Goal: Information Seeking & Learning: Learn about a topic

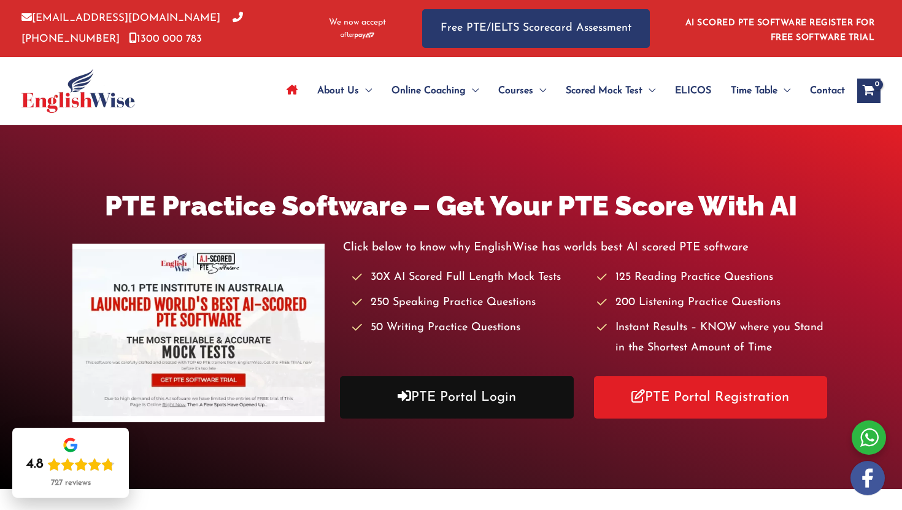
click at [433, 396] on link "PTE Portal Login" at bounding box center [457, 397] width 234 height 42
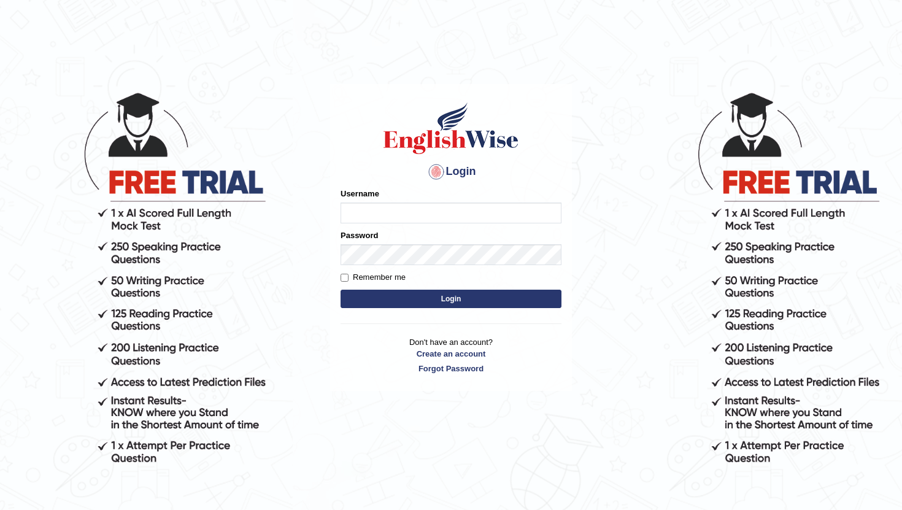
type input "Kalsang_parramatta"
click at [444, 298] on button "Login" at bounding box center [451, 299] width 221 height 18
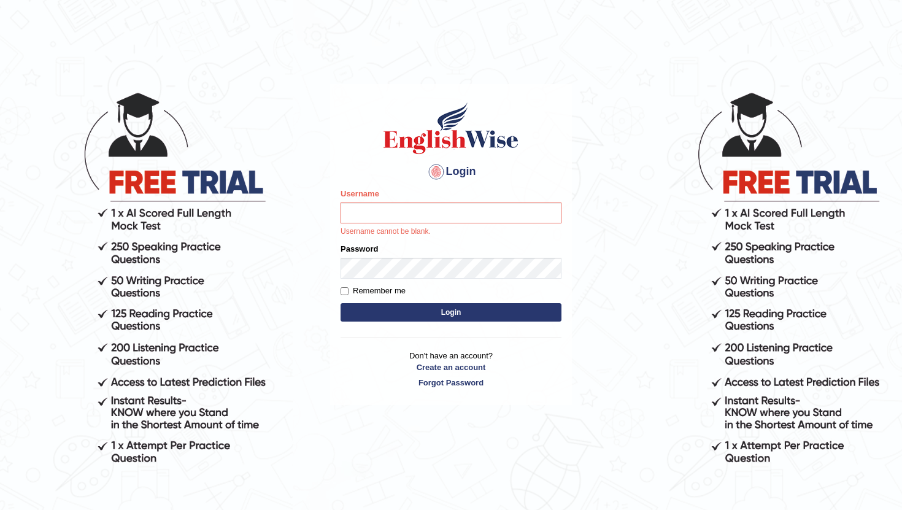
click at [430, 213] on input "Username" at bounding box center [451, 213] width 221 height 21
type input "Kalsang_parramatta"
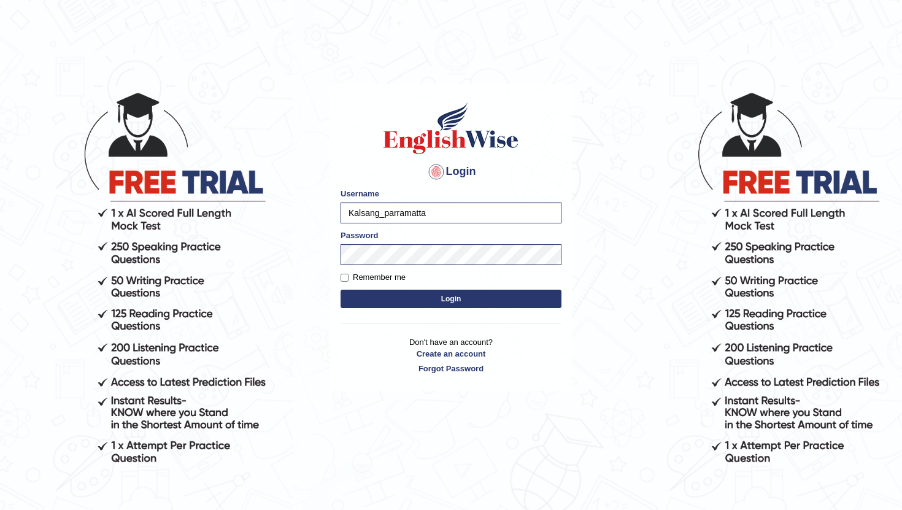
click at [444, 301] on button "Login" at bounding box center [451, 299] width 221 height 18
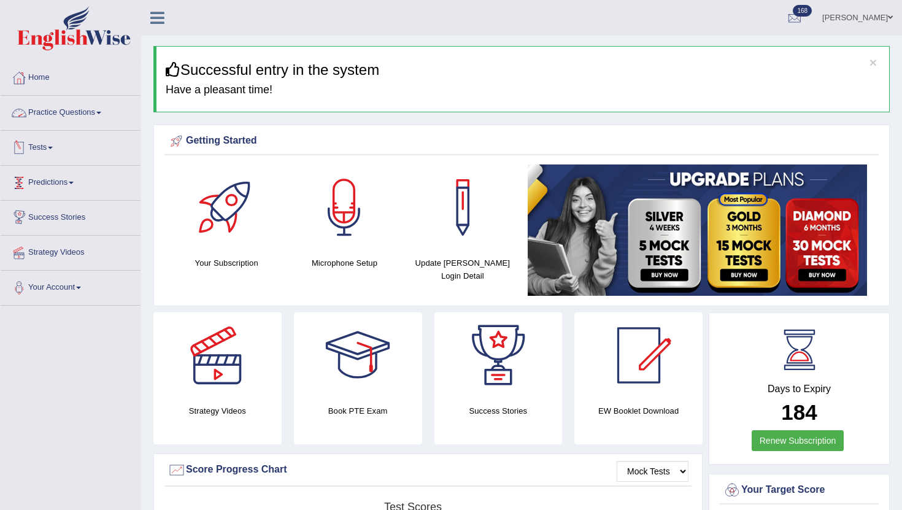
click at [79, 115] on link "Practice Questions" at bounding box center [71, 111] width 140 height 31
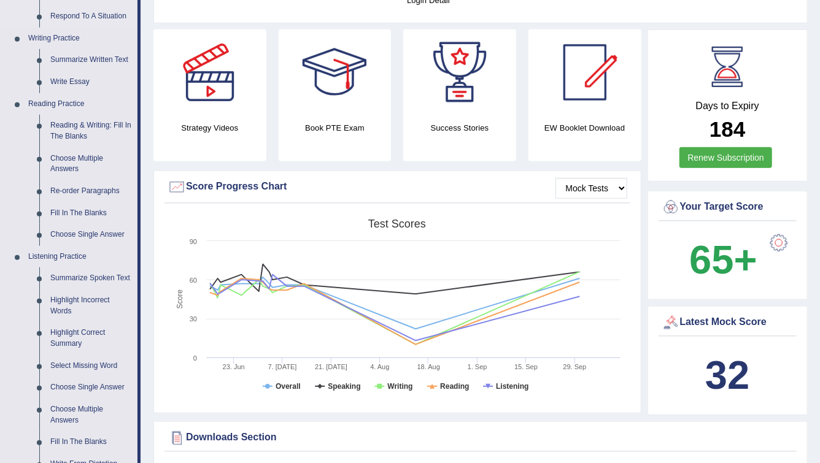
scroll to position [296, 0]
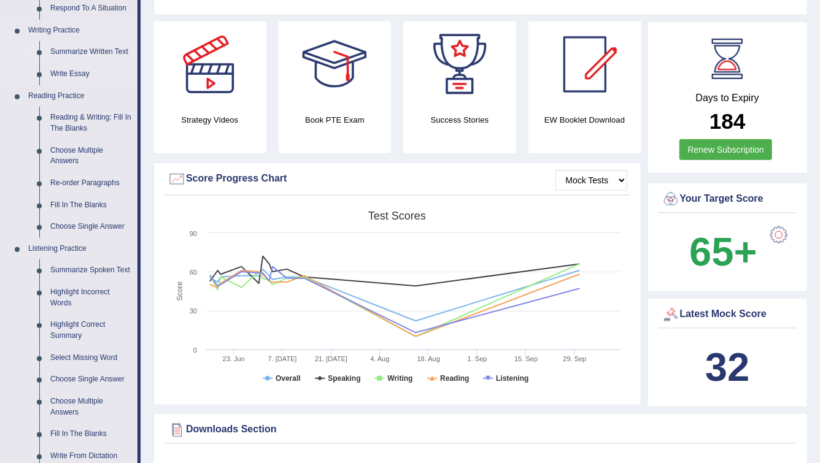
click at [80, 53] on link "Summarize Written Text" at bounding box center [91, 52] width 93 height 22
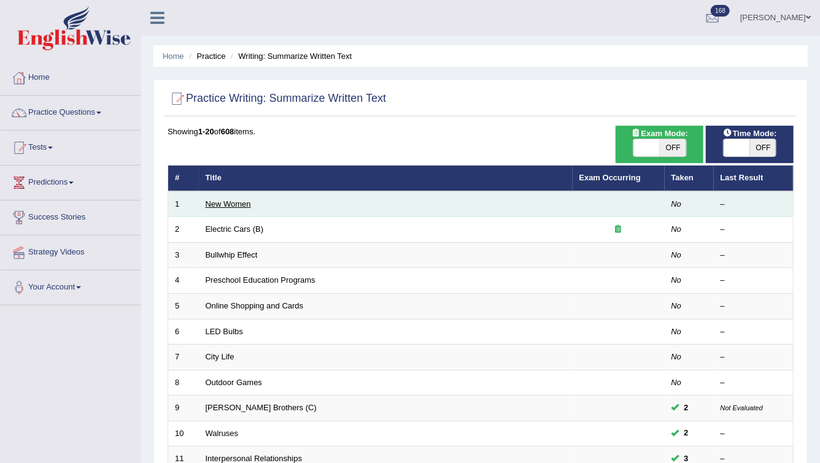
click at [213, 205] on link "New Women" at bounding box center [228, 203] width 45 height 9
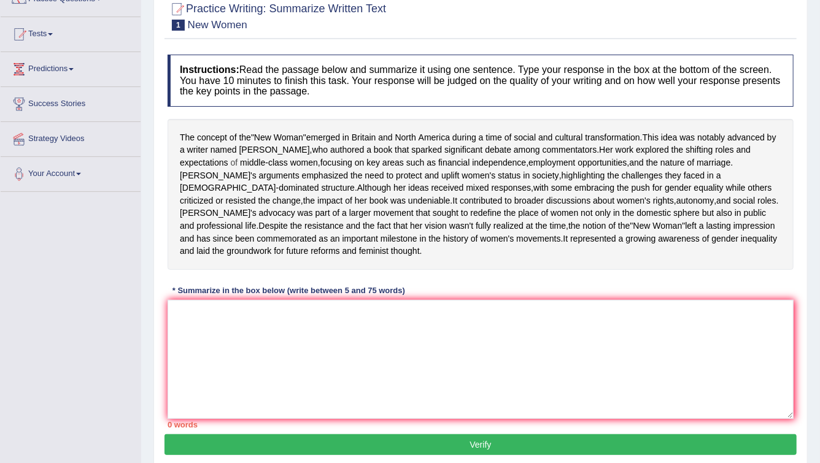
scroll to position [123, 0]
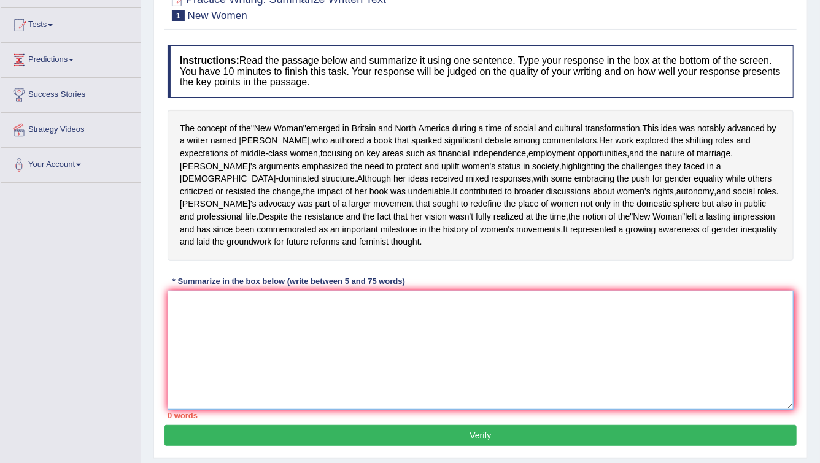
click at [187, 342] on textarea at bounding box center [481, 350] width 626 height 119
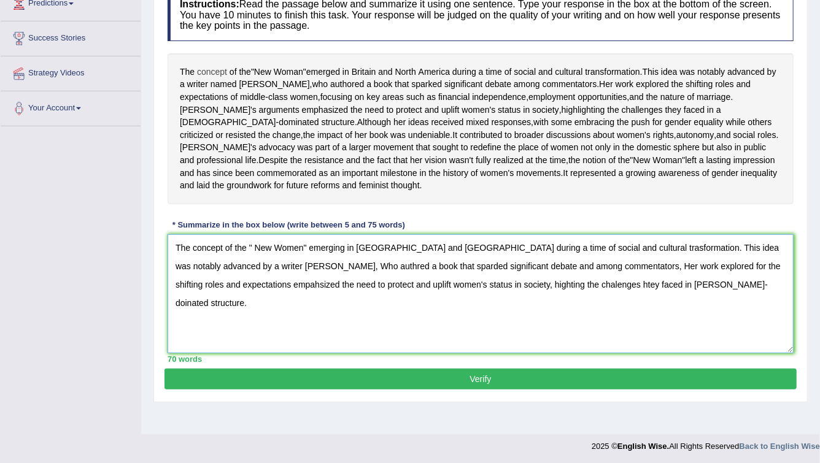
scroll to position [183, 0]
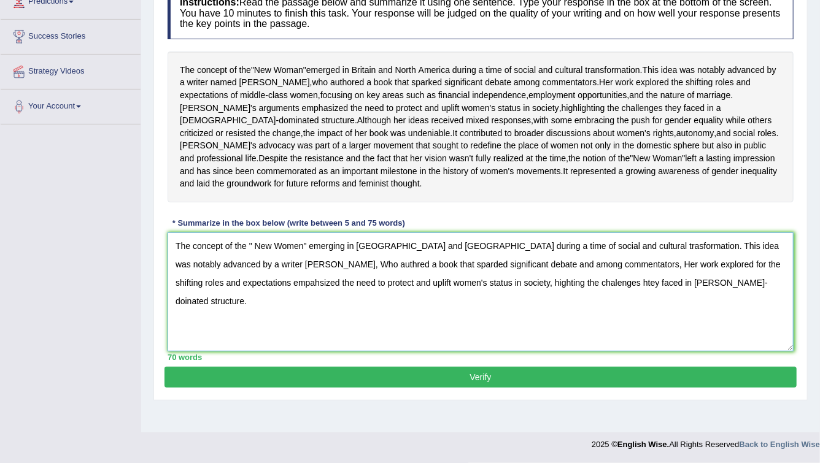
type textarea "The concept of the " New Women" emerging in Britain and North America during a …"
click at [478, 388] on button "Verify" at bounding box center [480, 377] width 632 height 21
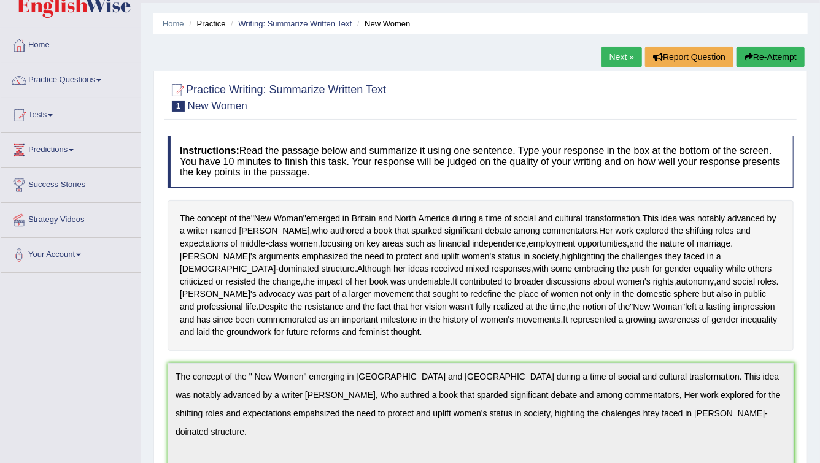
scroll to position [0, 0]
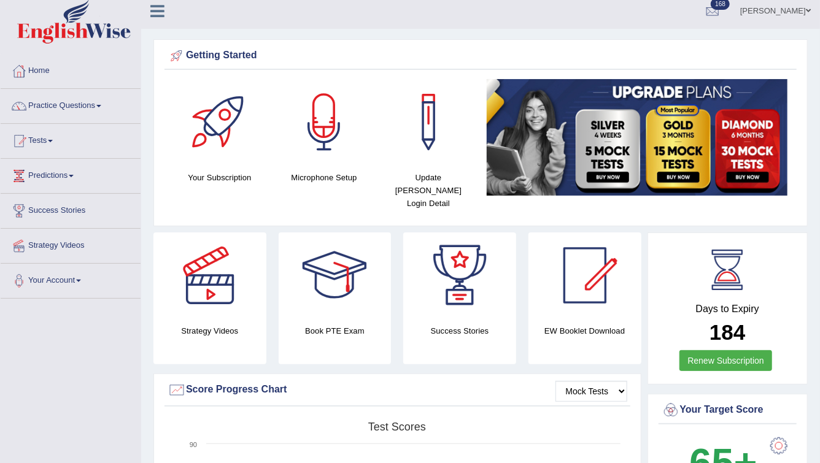
scroll to position [8, 0]
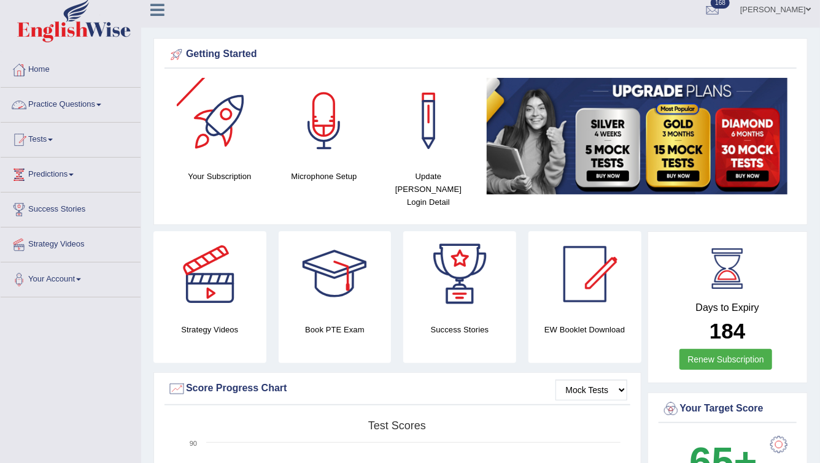
click at [88, 104] on link "Practice Questions" at bounding box center [71, 103] width 140 height 31
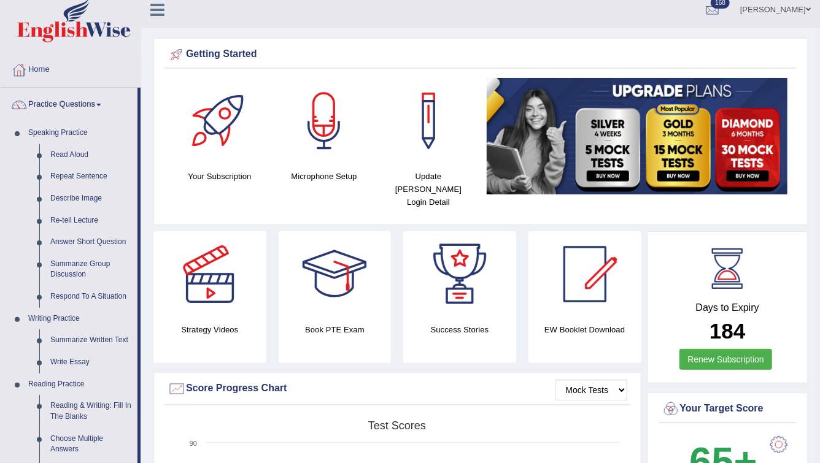
click at [79, 104] on link "Practice Questions" at bounding box center [69, 103] width 137 height 31
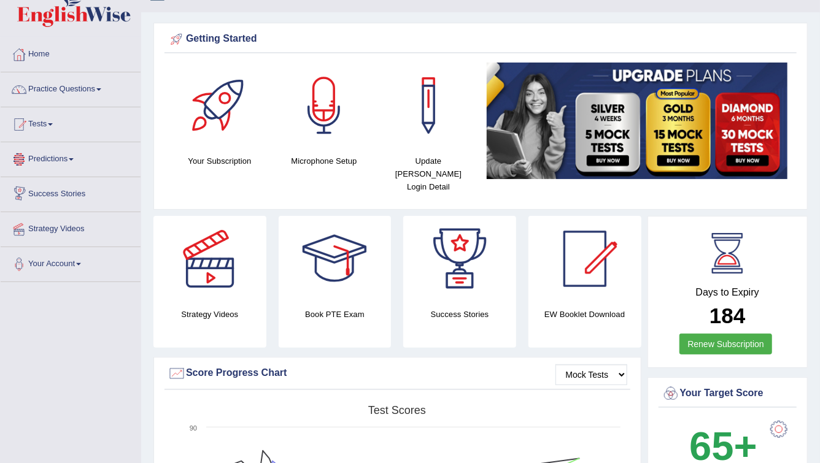
scroll to position [26, 0]
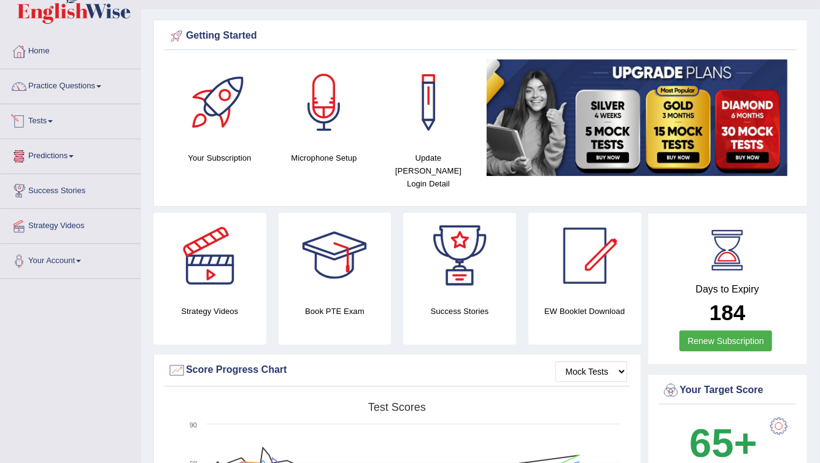
click at [42, 125] on link "Tests" at bounding box center [71, 119] width 140 height 31
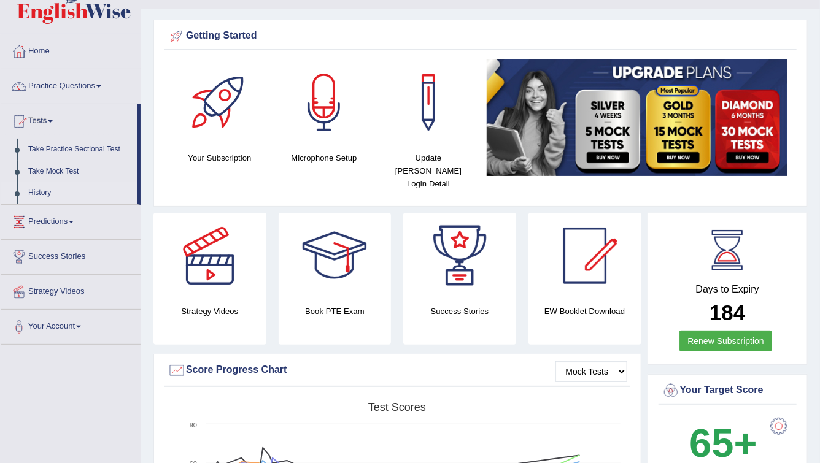
click at [45, 193] on link "History" at bounding box center [80, 193] width 115 height 22
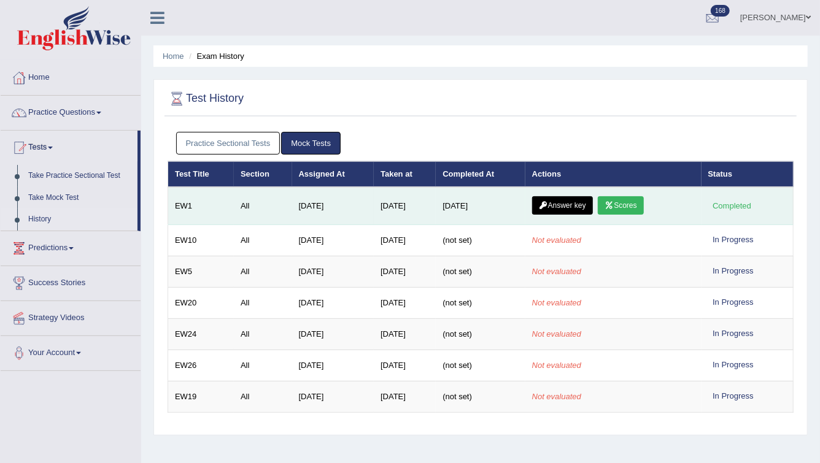
click at [561, 203] on link "Answer key" at bounding box center [562, 205] width 61 height 18
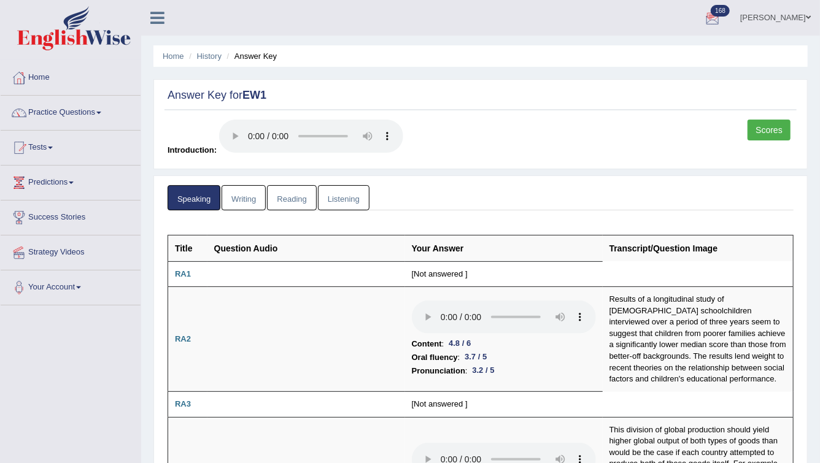
click at [757, 18] on link "[PERSON_NAME]" at bounding box center [775, 16] width 89 height 32
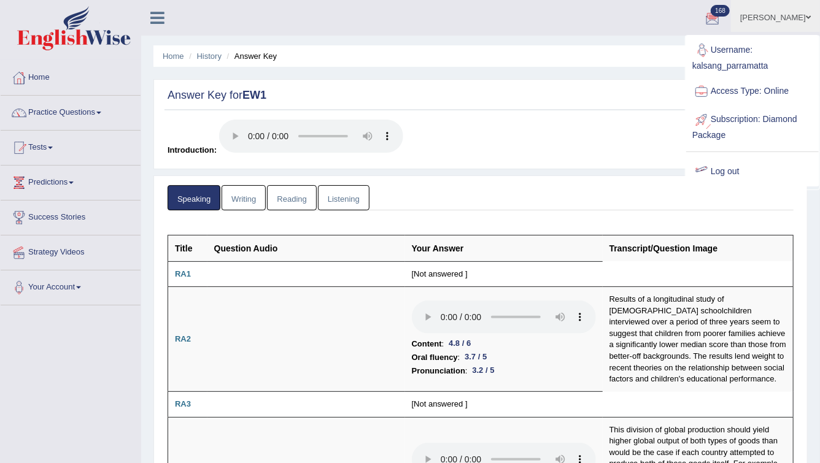
click at [730, 172] on link "Log out" at bounding box center [752, 172] width 133 height 28
